Goal: Task Accomplishment & Management: Complete application form

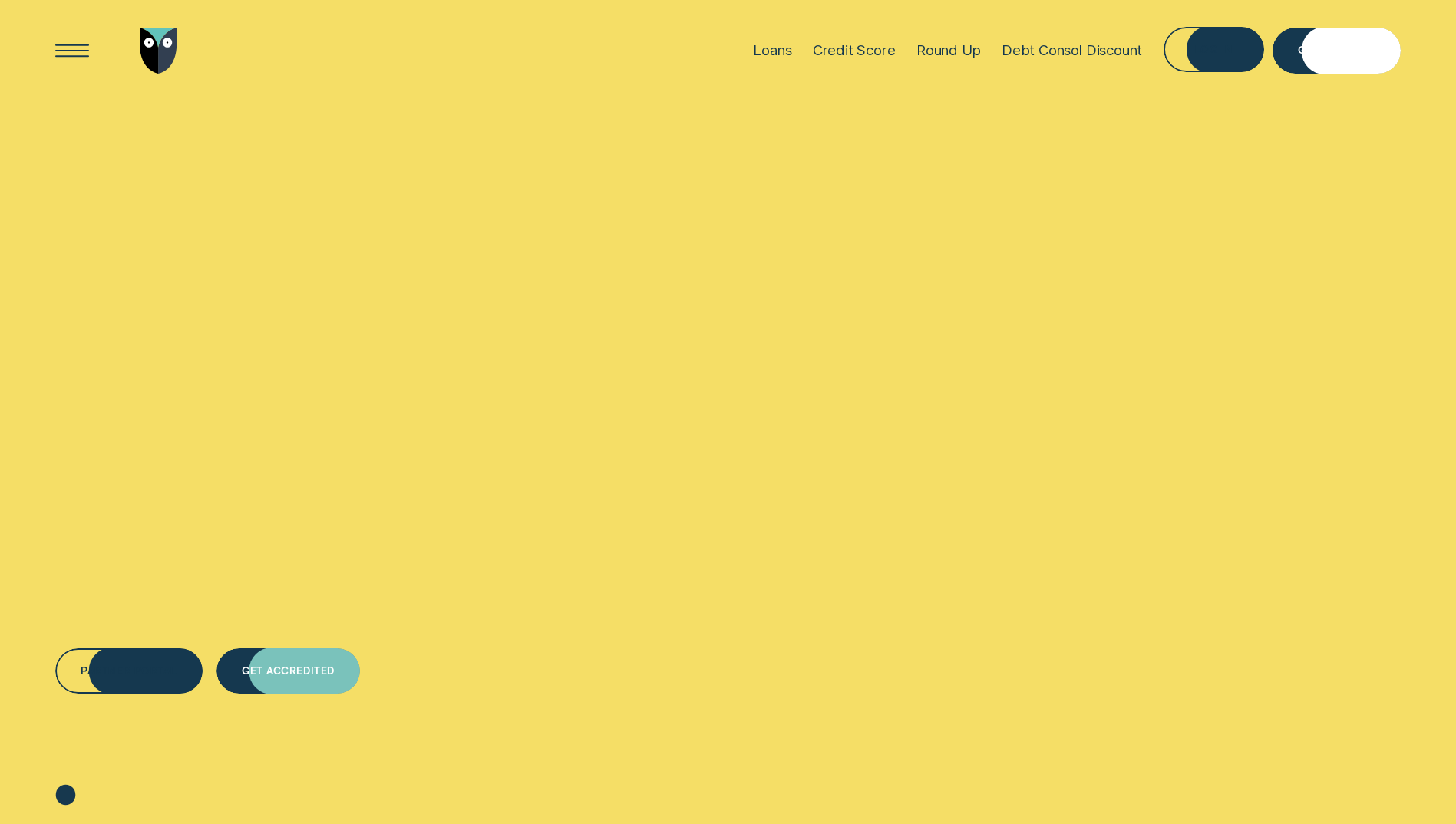
click at [299, 668] on div "Get Accredited" at bounding box center [287, 668] width 92 height 9
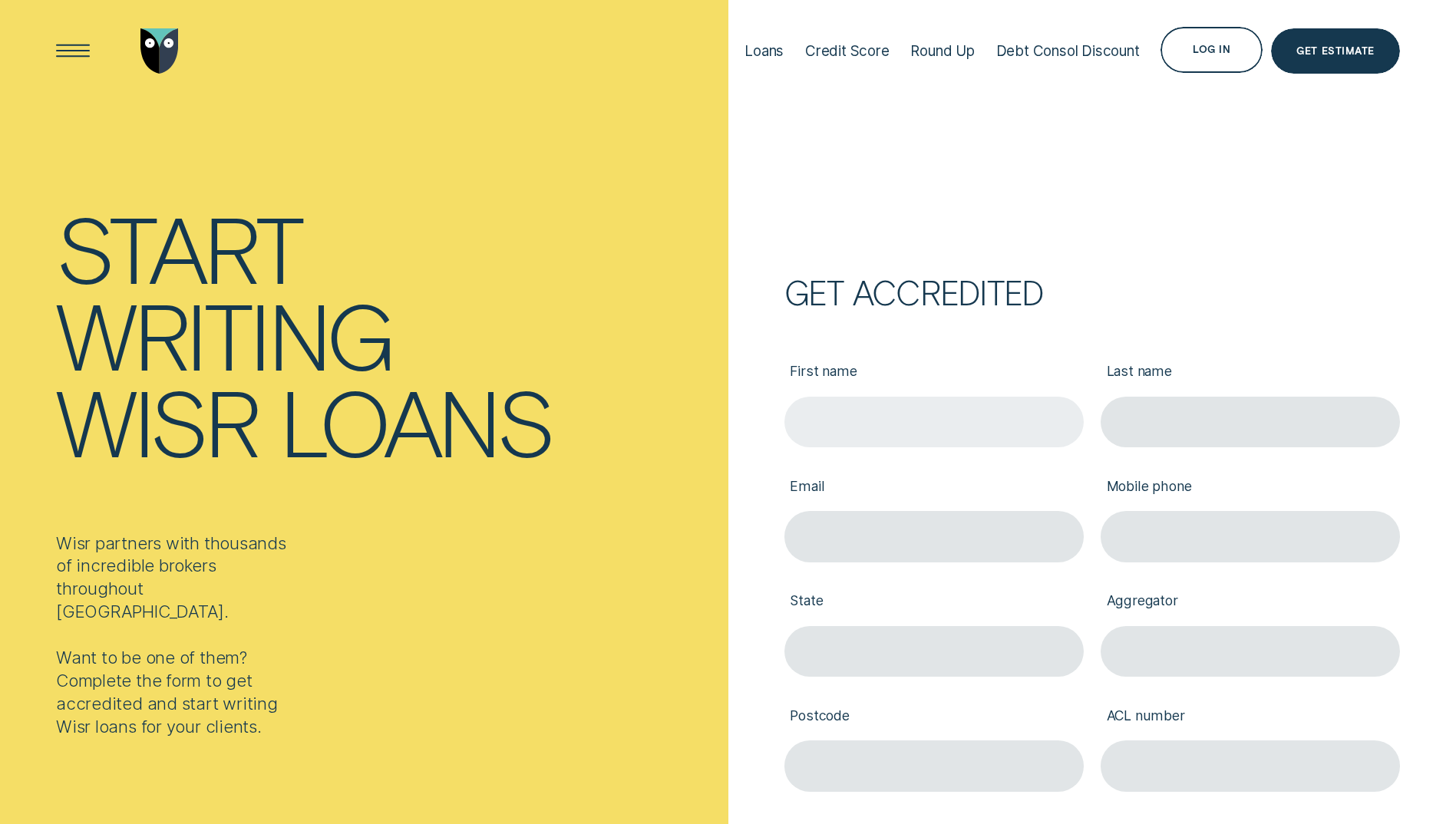
click at [871, 434] on input "First name" at bounding box center [934, 421] width 299 height 50
type input "Manish"
type input "[PERSON_NAME]"
type input "[EMAIL_ADDRESS][PERSON_NAME][DOMAIN_NAME]"
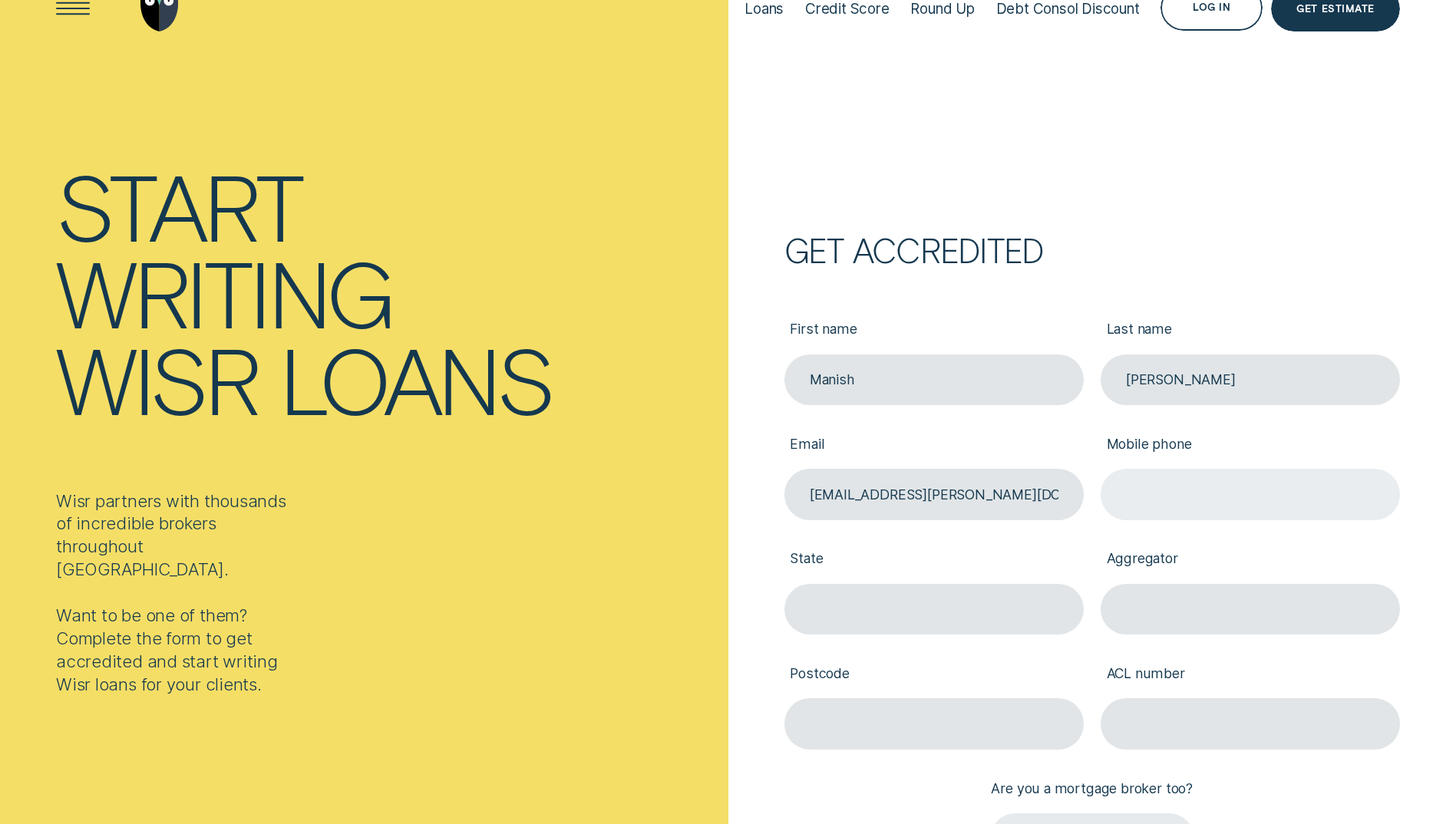
scroll to position [77, 0]
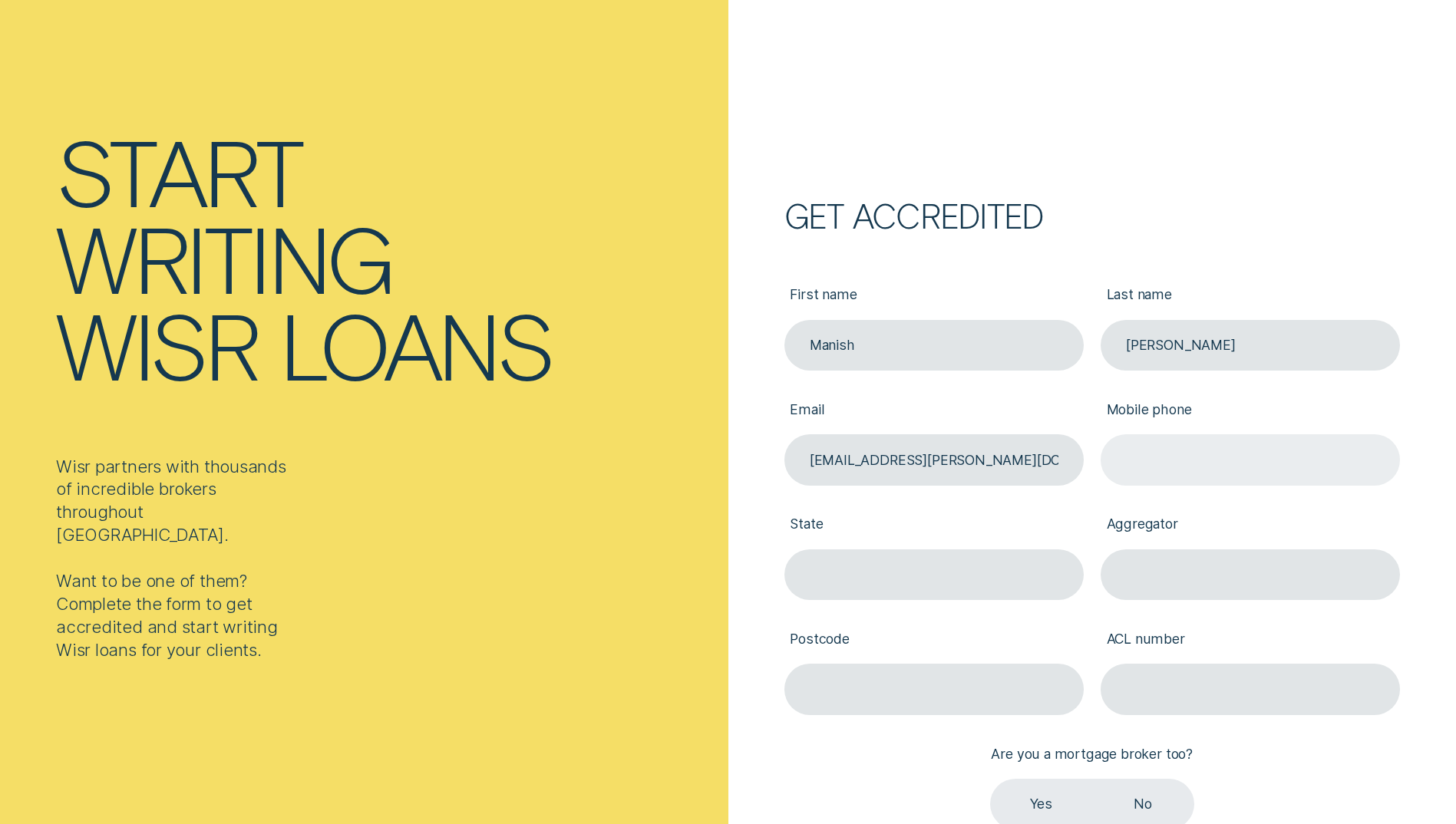
click at [1152, 464] on input "Mobile phone" at bounding box center [1250, 459] width 299 height 50
type input "0438148977"
click at [876, 581] on input "State" at bounding box center [934, 574] width 299 height 50
type input "VIC"
type input "3029"
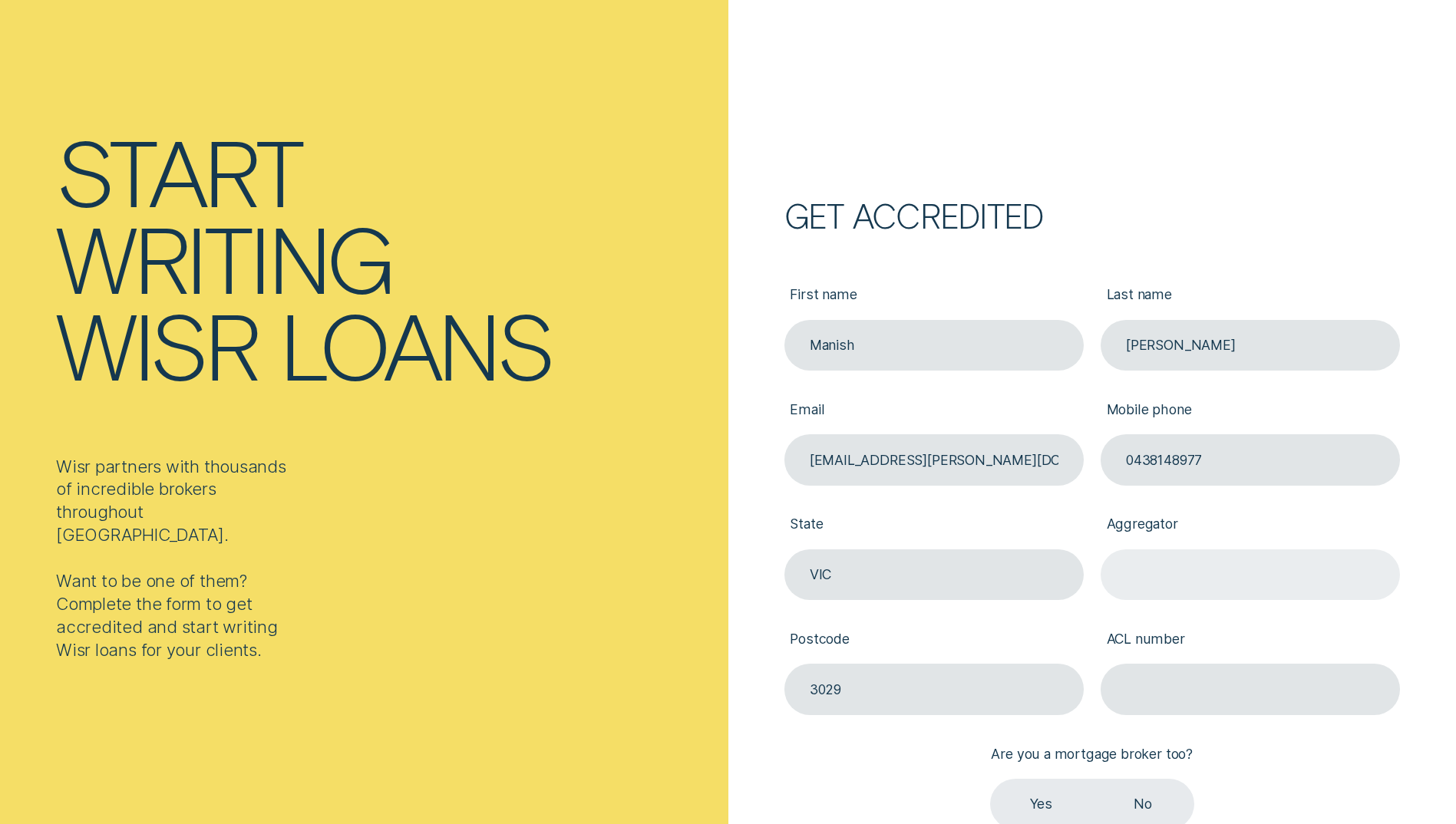
click at [1255, 570] on input "Aggregator" at bounding box center [1250, 574] width 299 height 50
type input "SFG"
click at [1223, 674] on input "ACL number" at bounding box center [1250, 688] width 299 height 50
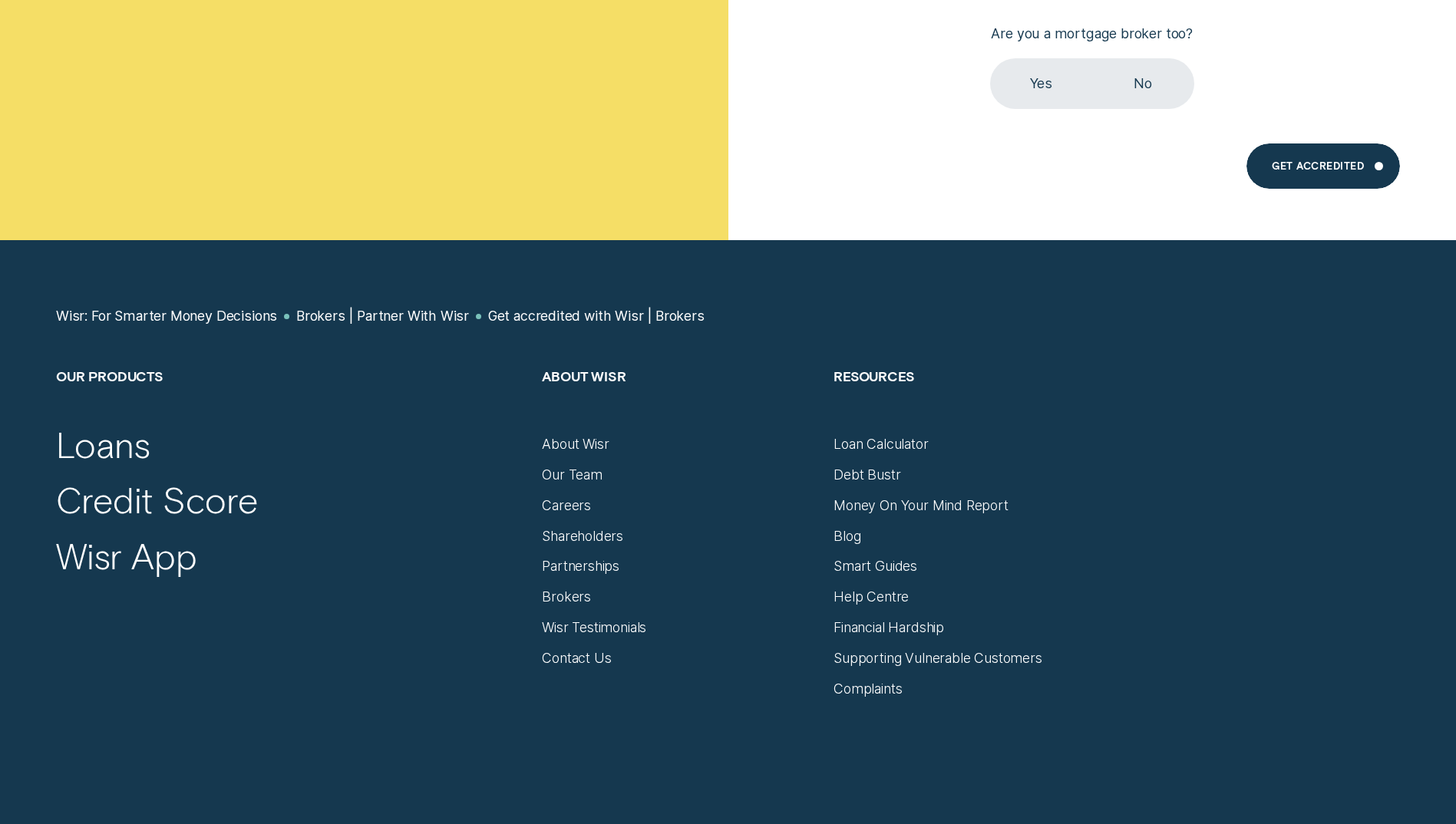
scroll to position [337, 0]
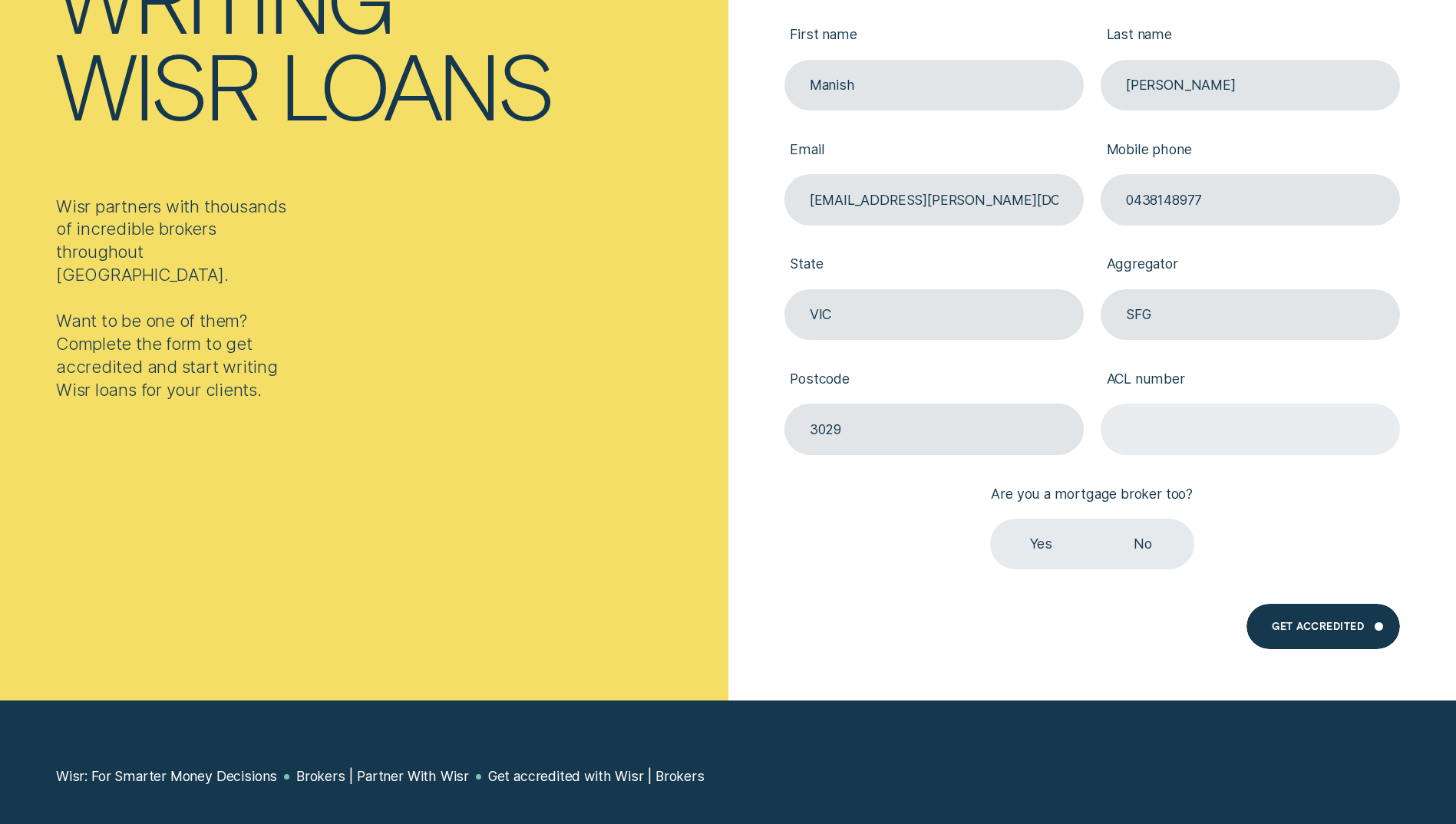
paste input "385487"
type input "385487"
click at [1040, 548] on label "Yes" at bounding box center [1041, 544] width 102 height 50
click at [990, 519] on input "Yes" at bounding box center [990, 519] width 0 height 0
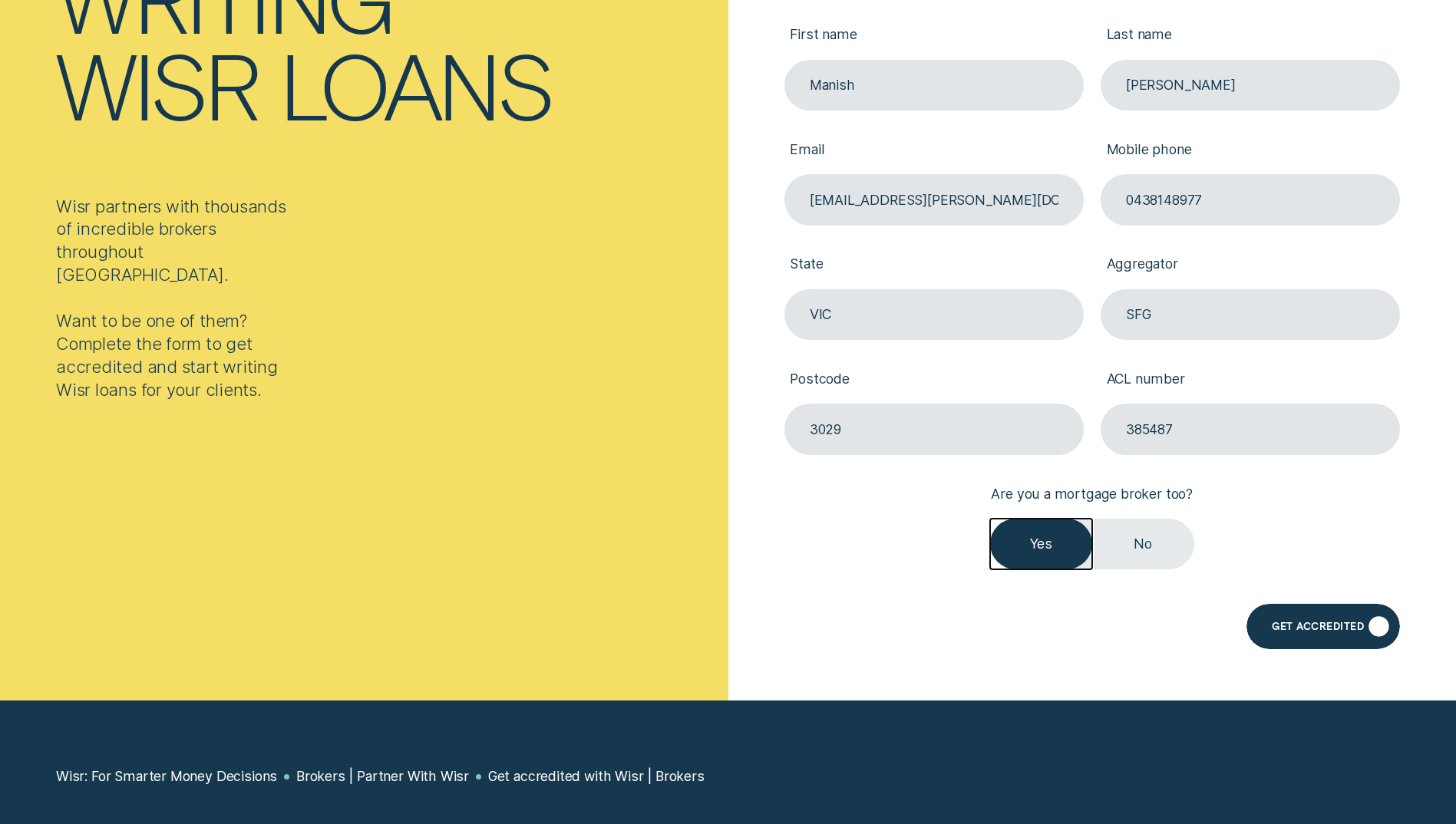
click at [1335, 623] on div "Get Accredited" at bounding box center [1317, 628] width 92 height 9
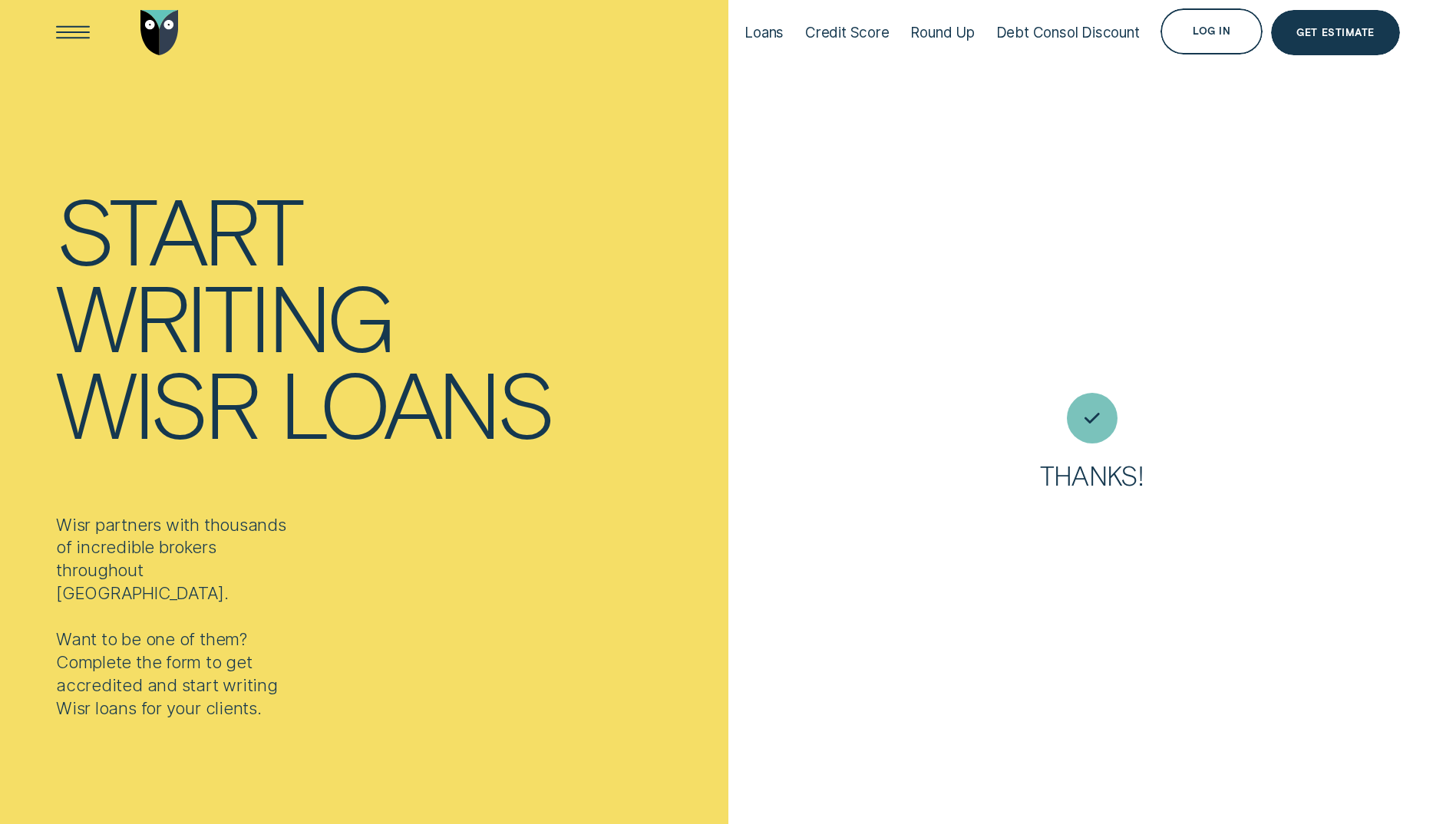
scroll to position [0, 0]
